Goal: Find specific page/section: Find specific page/section

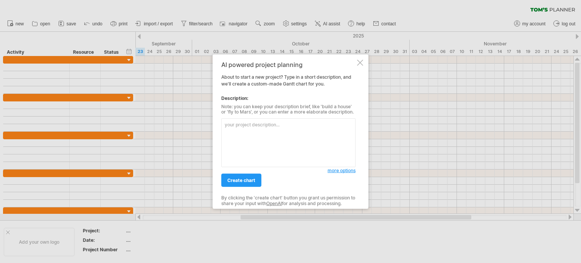
click at [357, 60] on div "AI powered project planning About to start a new project? Type in a short descr…" at bounding box center [291, 131] width 156 height 155
click at [363, 61] on div "AI powered project planning About to start a new project? Type in a short descr…" at bounding box center [291, 131] width 156 height 155
click at [363, 58] on div "AI powered project planning About to start a new project? Type in a short descr…" at bounding box center [291, 131] width 156 height 155
click at [356, 63] on div "AI powered project planning About to start a new project? Type in a short descr…" at bounding box center [291, 131] width 156 height 155
click at [359, 63] on div at bounding box center [360, 62] width 6 height 6
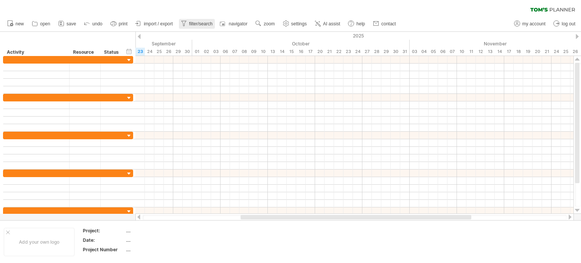
click at [203, 23] on span "filter/search" at bounding box center [200, 23] width 23 height 5
type input "**********"
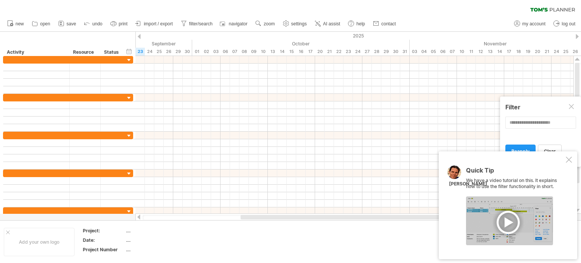
click at [512, 222] on div at bounding box center [509, 220] width 87 height 49
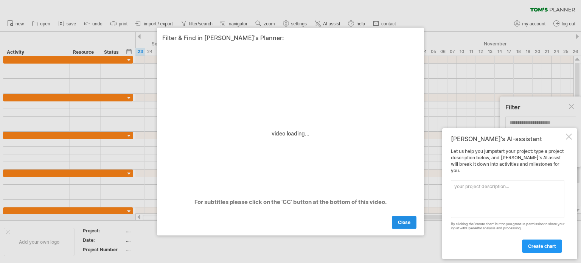
click at [402, 221] on span "close" at bounding box center [404, 223] width 12 height 6
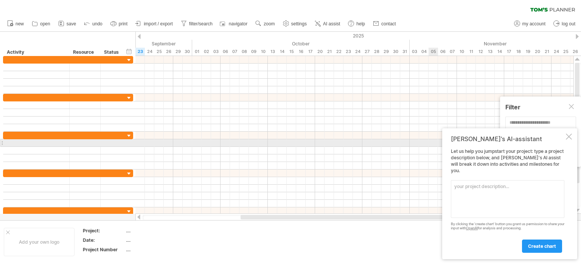
click at [571, 140] on div at bounding box center [569, 137] width 6 height 6
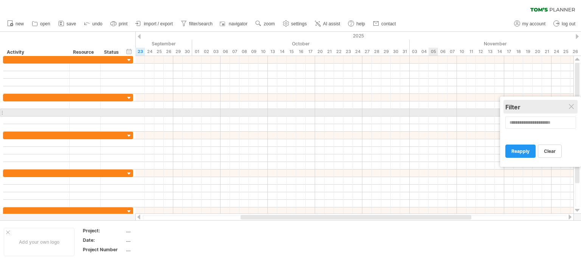
click at [572, 110] on div "Filter" at bounding box center [541, 107] width 70 height 8
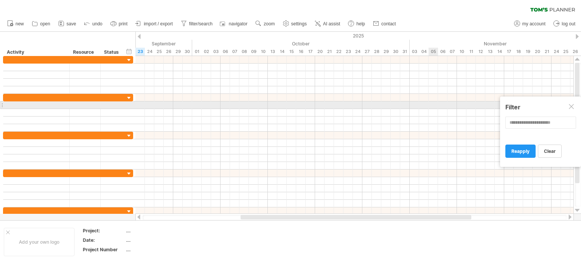
click at [571, 105] on div at bounding box center [572, 107] width 6 height 6
